Goal: Navigation & Orientation: Find specific page/section

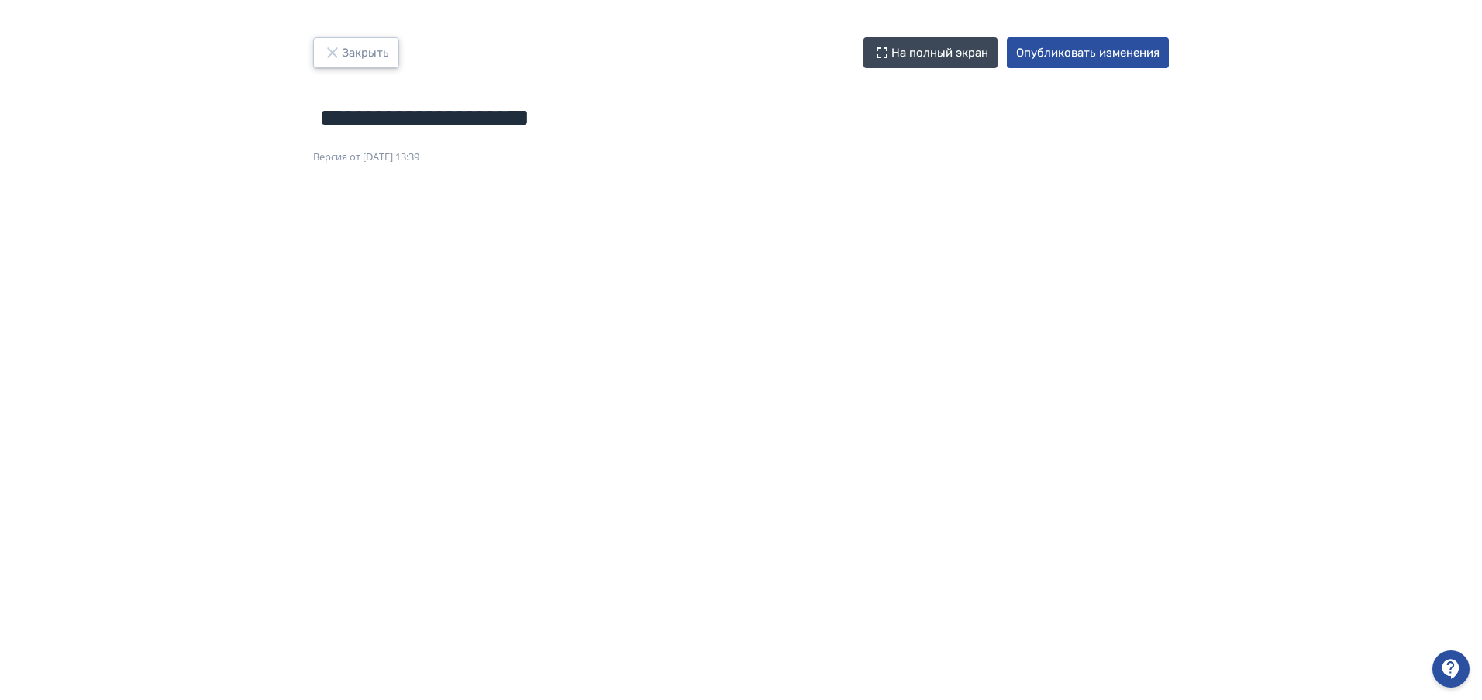
click at [349, 44] on button "Закрыть" at bounding box center [356, 52] width 86 height 31
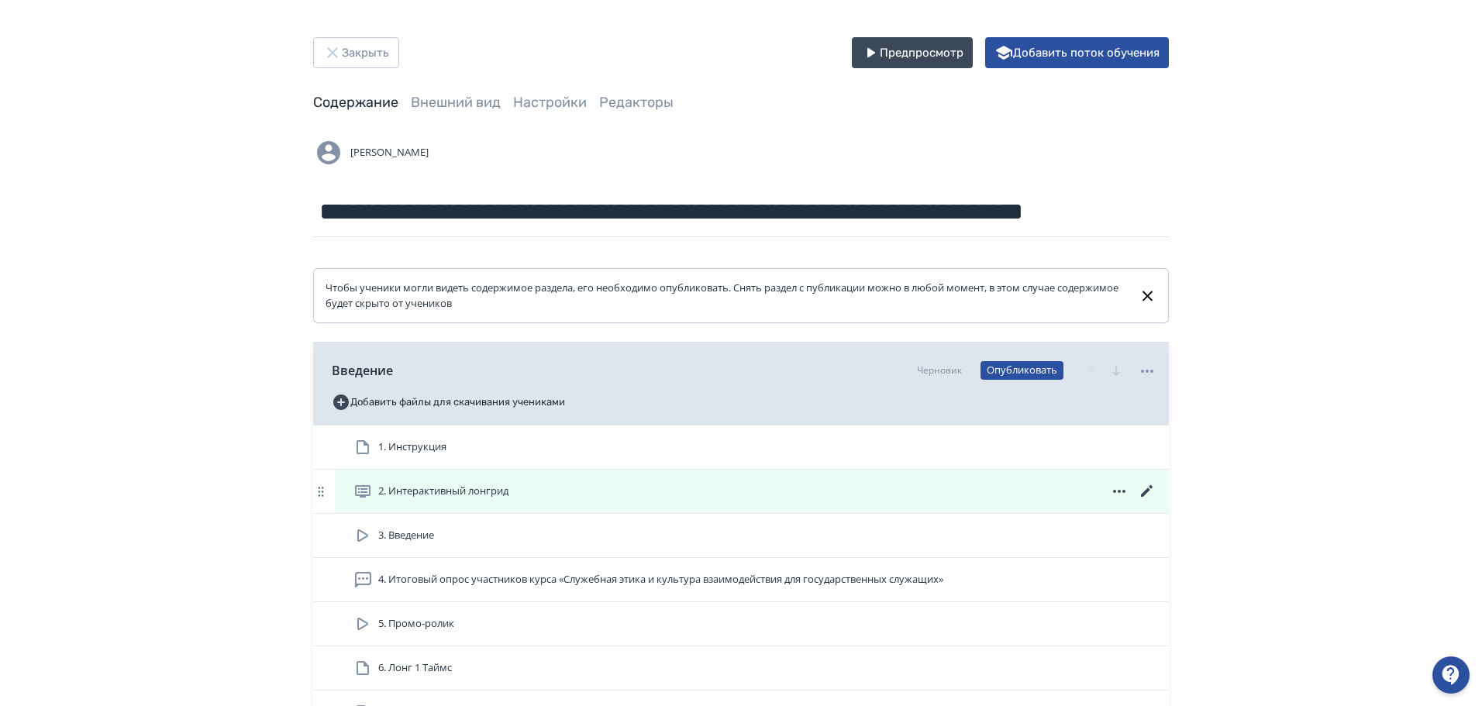
click at [1145, 488] on icon at bounding box center [1147, 491] width 19 height 19
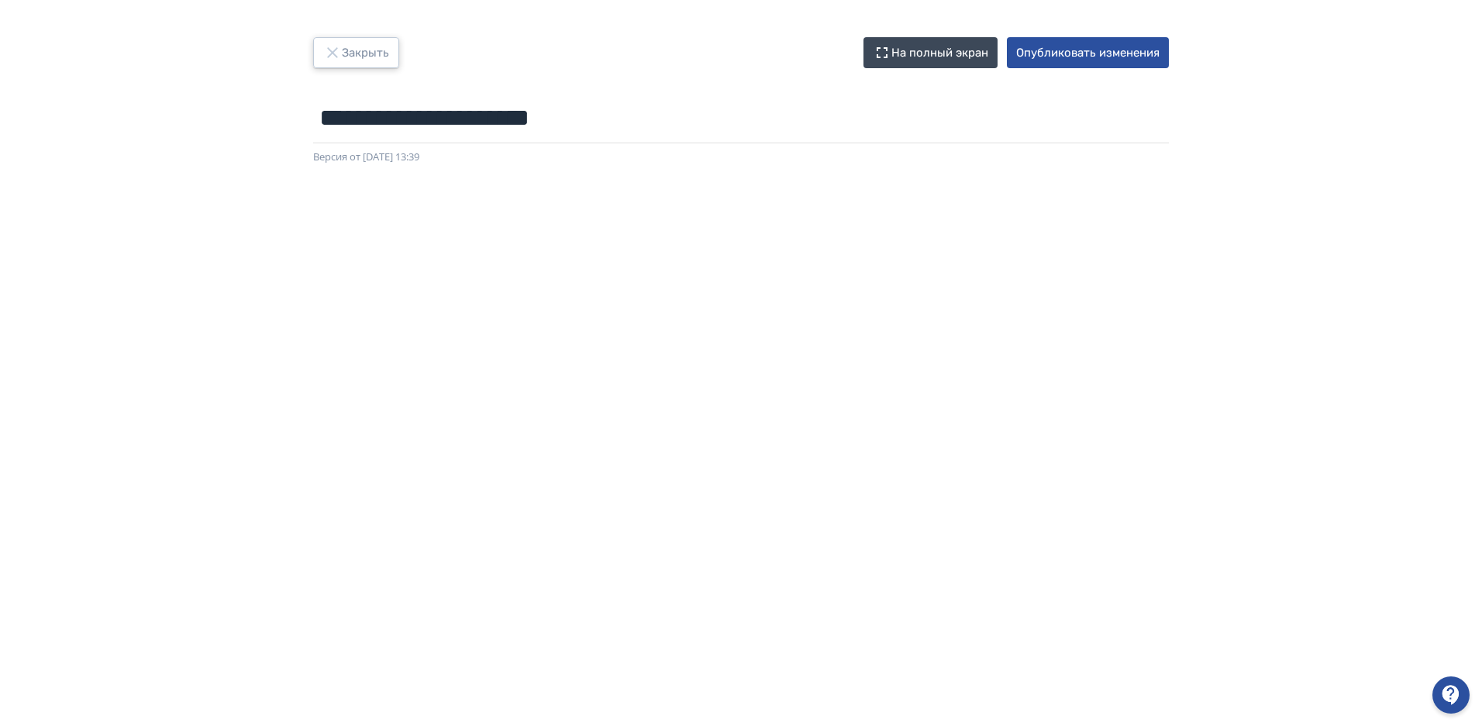
click at [363, 46] on button "Закрыть" at bounding box center [356, 52] width 86 height 31
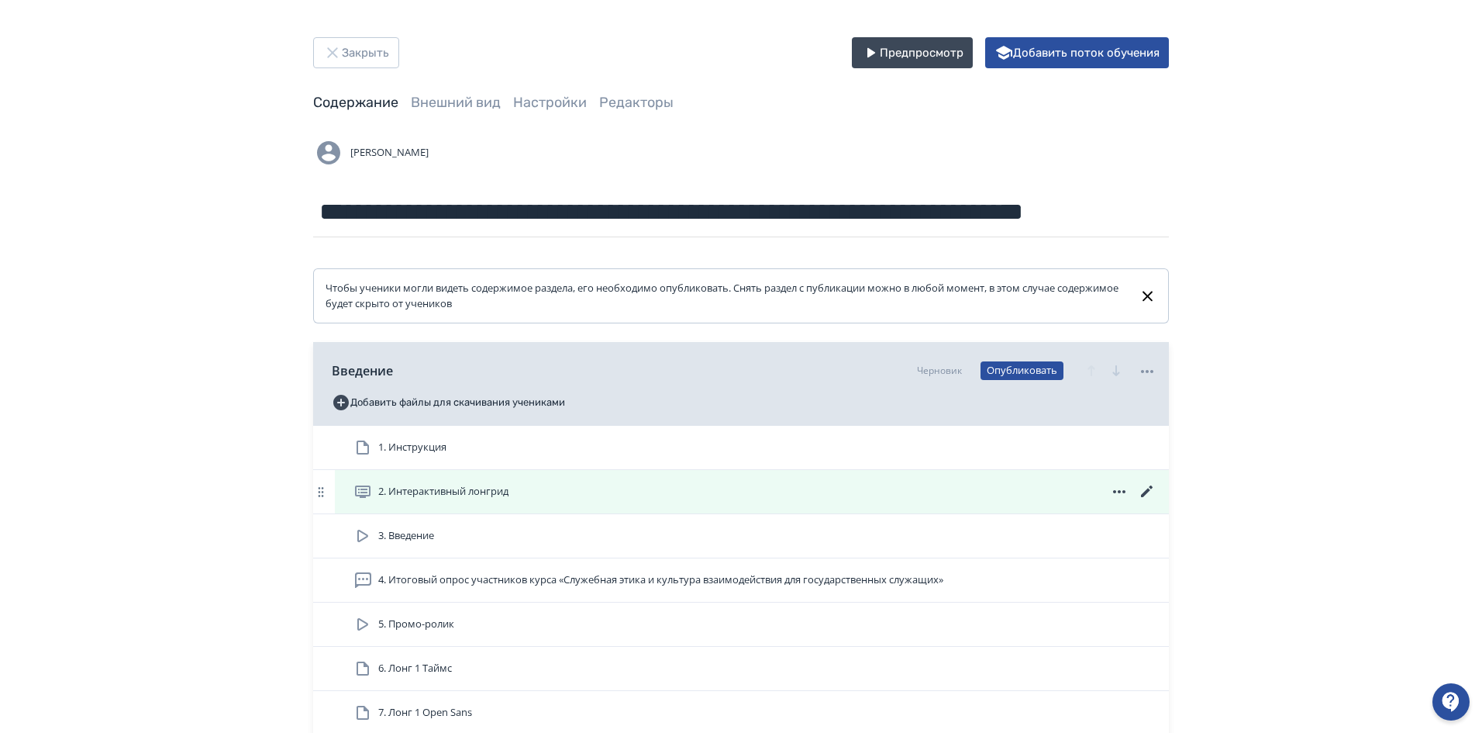
click at [1152, 491] on icon at bounding box center [1147, 491] width 19 height 19
